Goal: Task Accomplishment & Management: Manage account settings

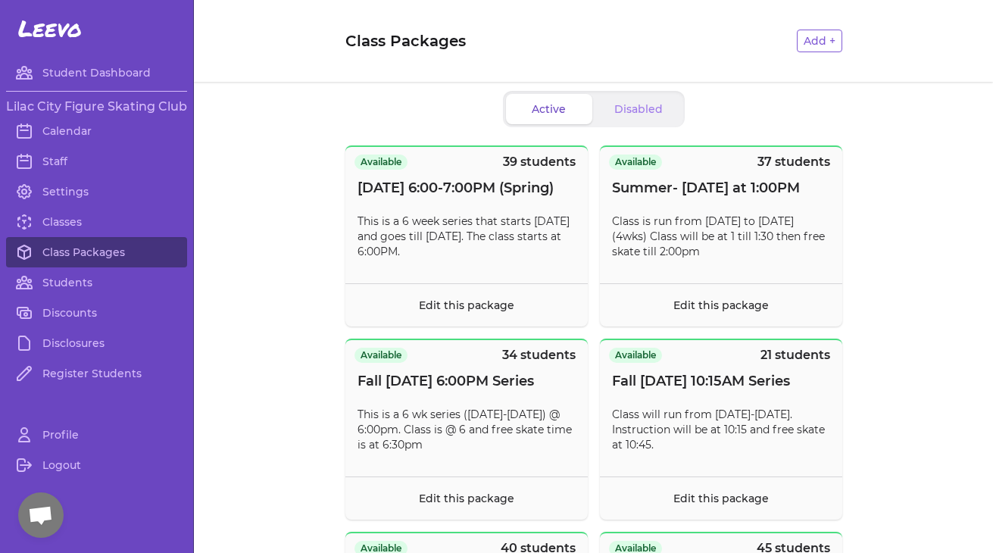
scroll to position [13015, 0]
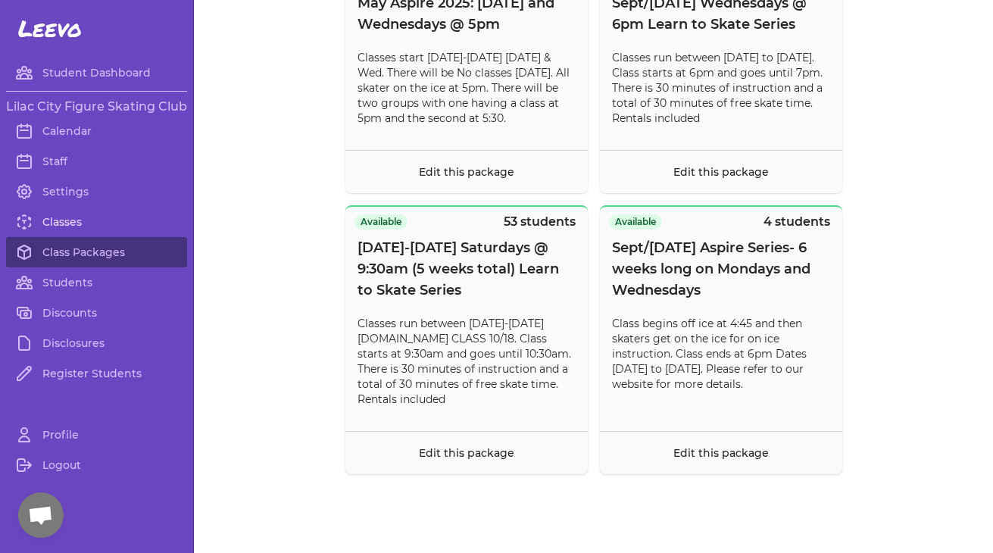
click at [92, 223] on link "Classes" at bounding box center [96, 222] width 181 height 30
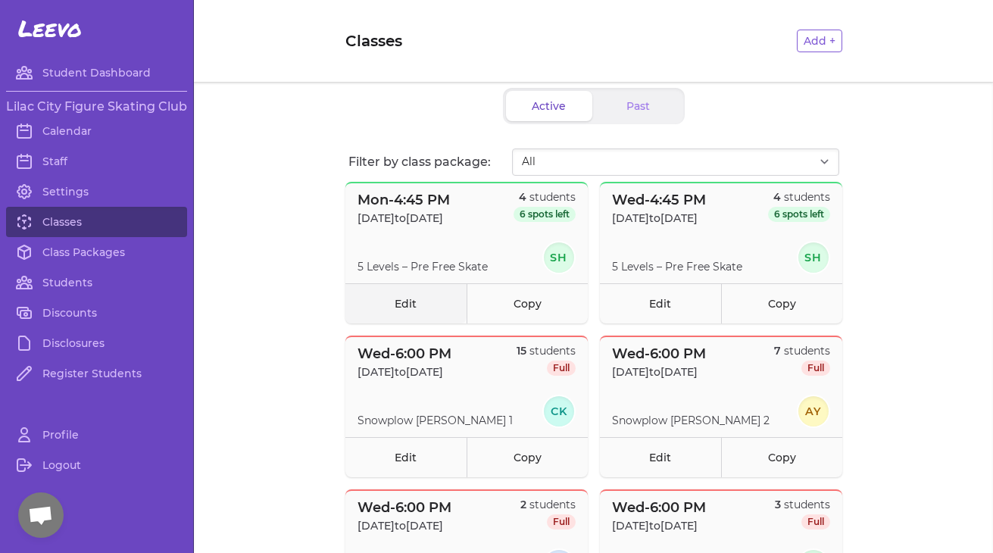
click at [419, 302] on link "Edit" at bounding box center [405, 303] width 121 height 40
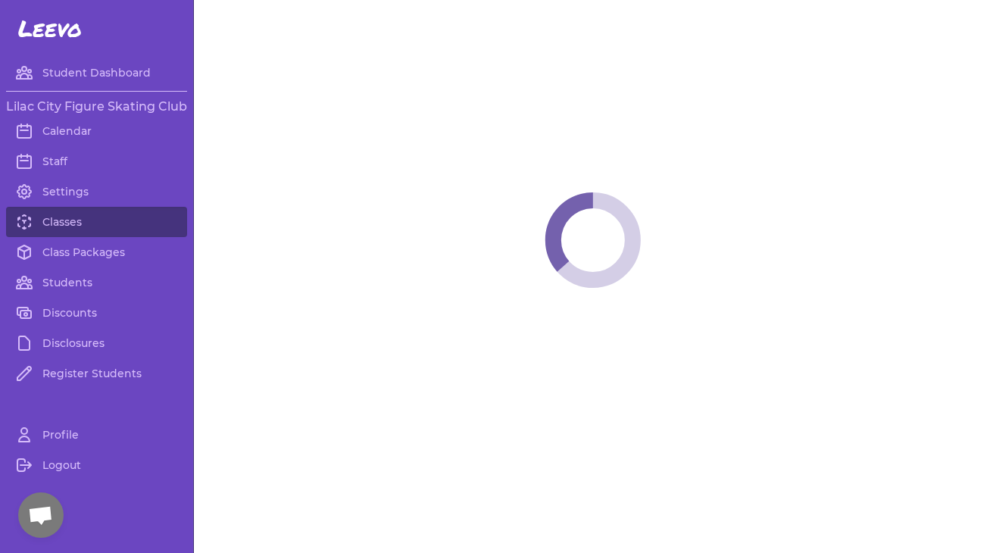
select select "1"
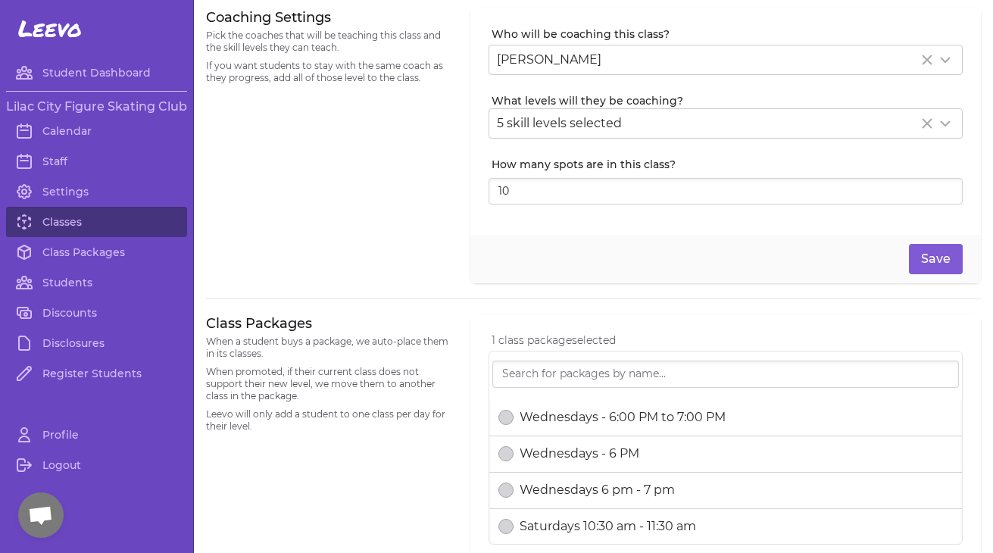
scroll to position [379, 0]
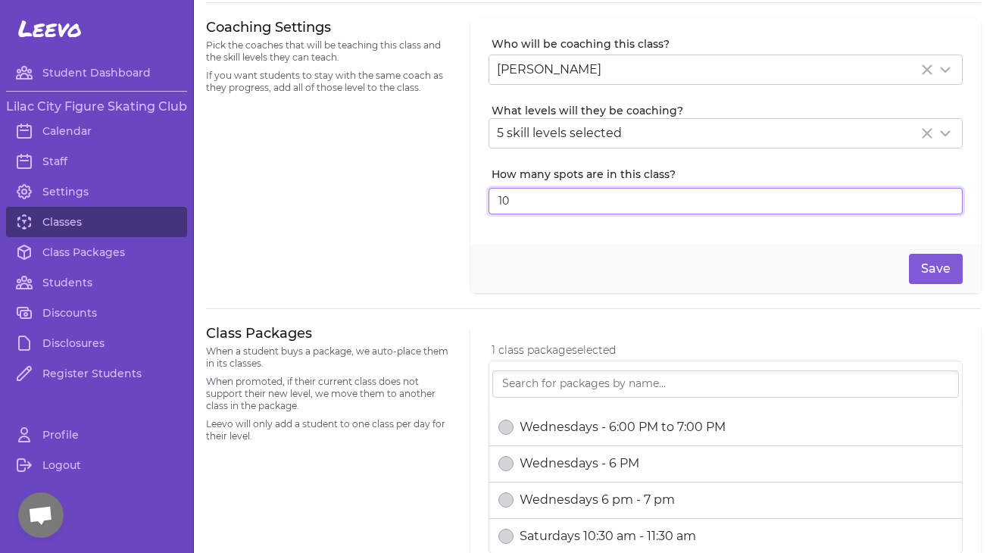
click at [549, 198] on input "10" at bounding box center [725, 201] width 474 height 27
type input "1"
type input "4"
click at [922, 265] on button "Save" at bounding box center [936, 269] width 54 height 30
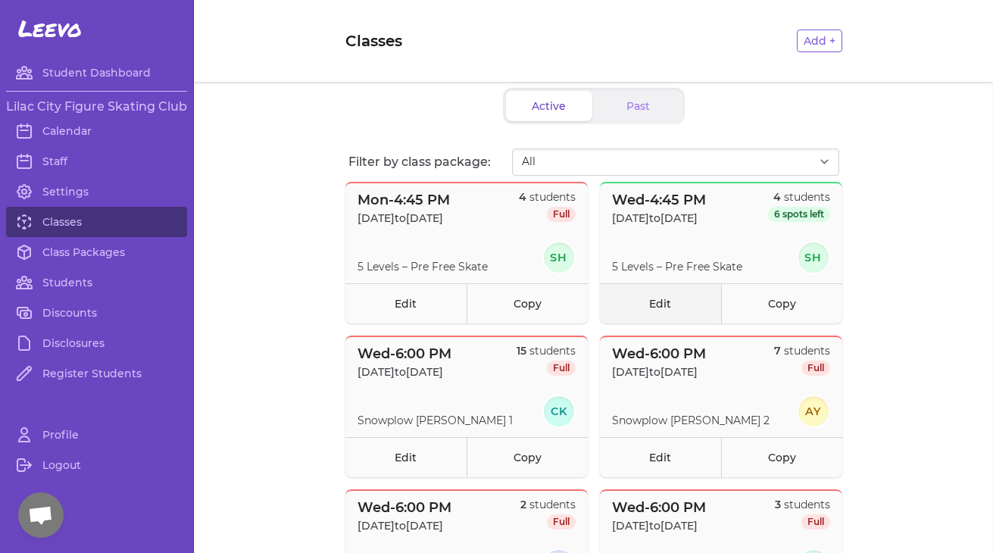
click at [653, 298] on link "Edit" at bounding box center [660, 303] width 121 height 40
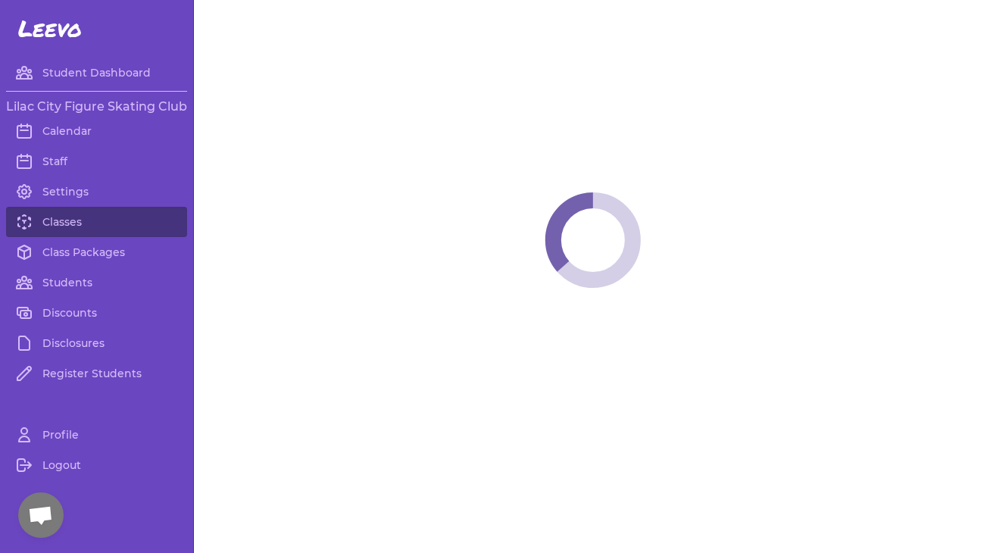
select select "3"
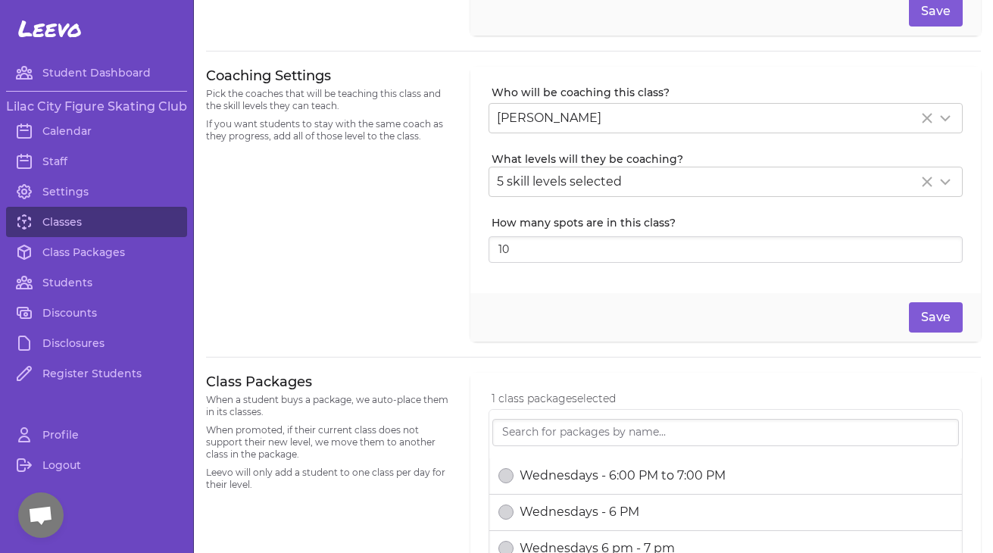
scroll to position [350, 0]
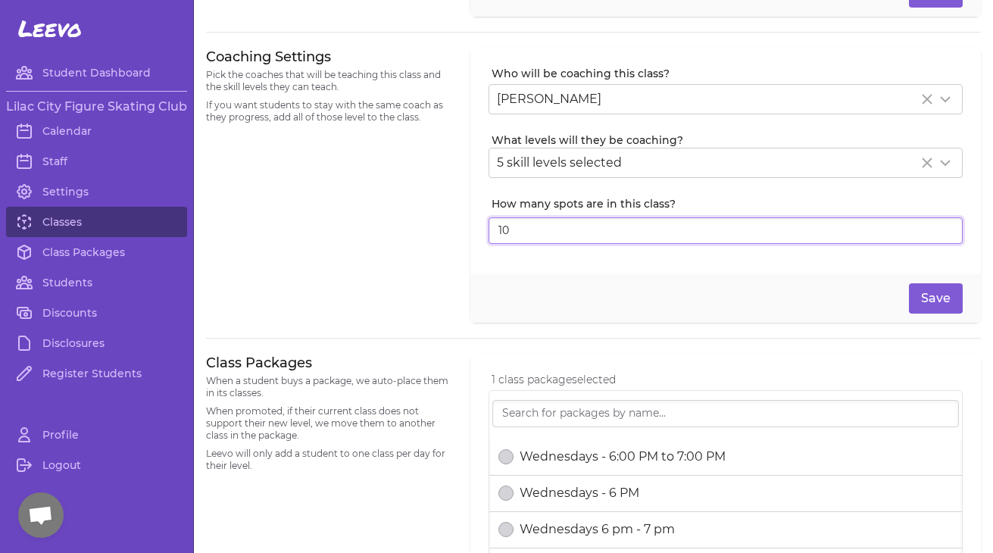
click at [539, 243] on input "10" at bounding box center [725, 230] width 474 height 27
type input "1"
type input "4"
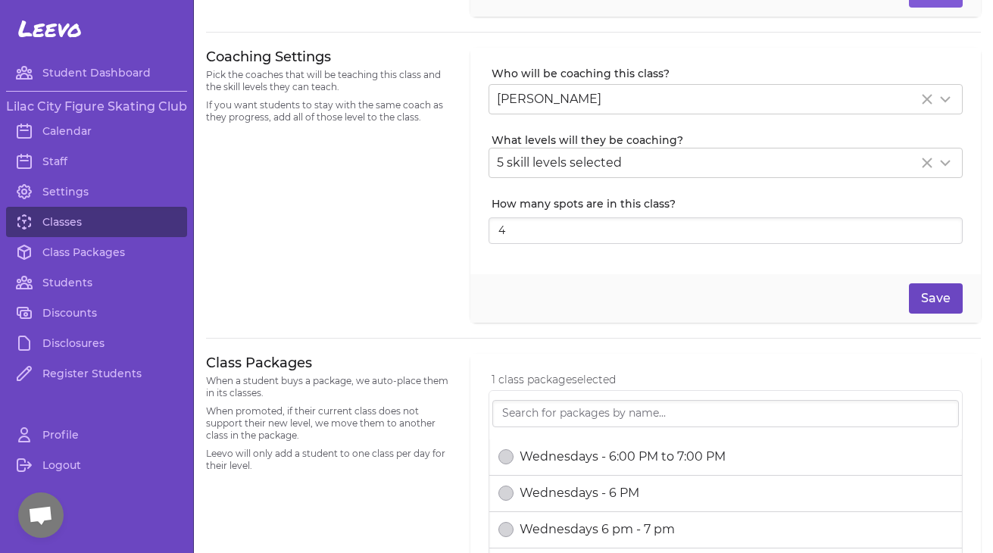
click at [950, 300] on button "Save" at bounding box center [936, 298] width 54 height 30
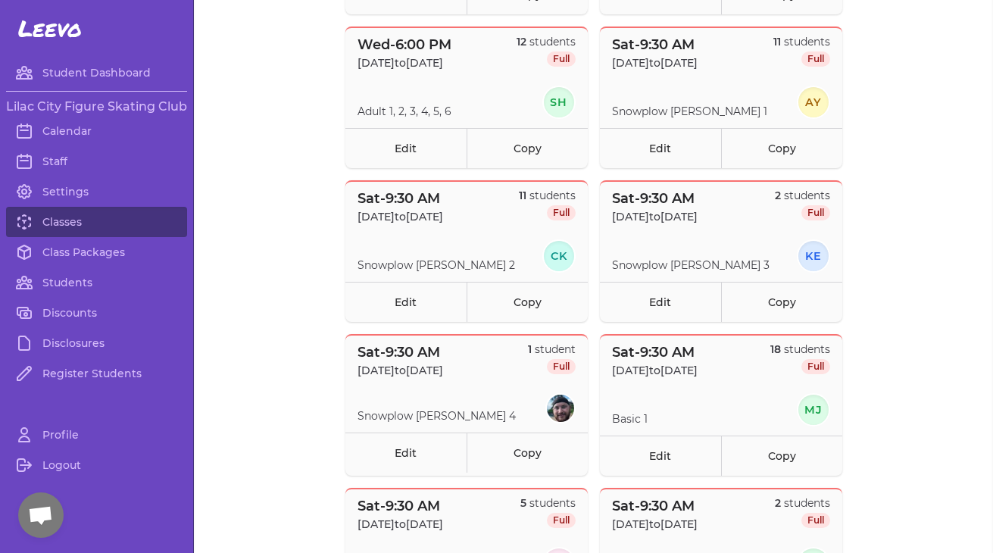
scroll to position [922, 0]
